Goal: Navigation & Orientation: Understand site structure

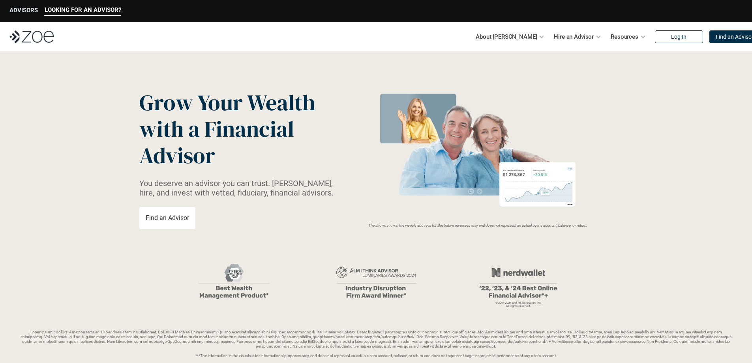
click at [25, 10] on p "ADVISORS" at bounding box center [23, 10] width 28 height 7
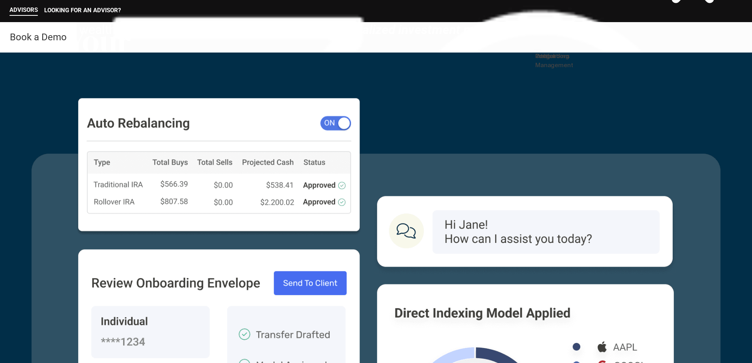
click at [554, 60] on link "Onboarding" at bounding box center [553, 56] width 34 height 8
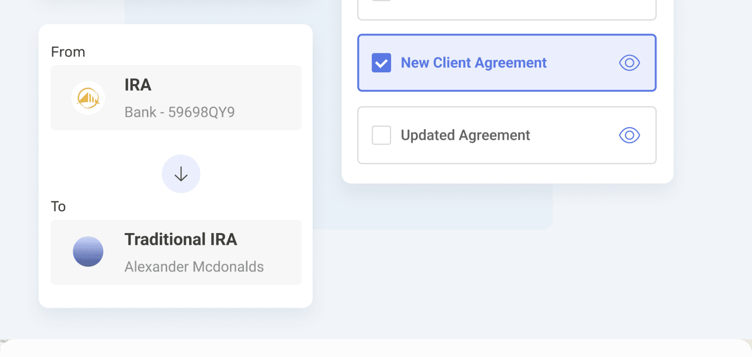
scroll to position [395, 0]
click at [562, 47] on link "Portfolio Management" at bounding box center [555, 38] width 38 height 17
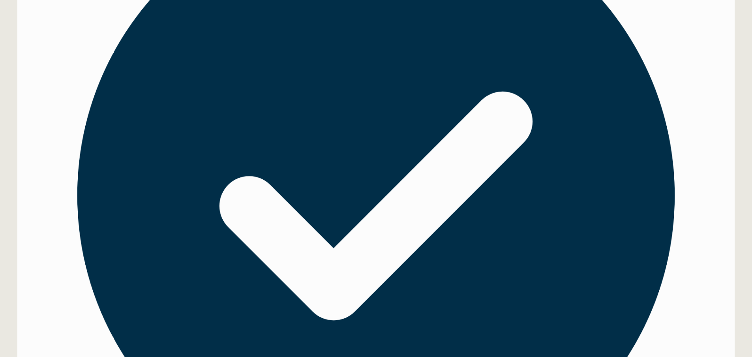
scroll to position [948, 0]
